Goal: Information Seeking & Learning: Compare options

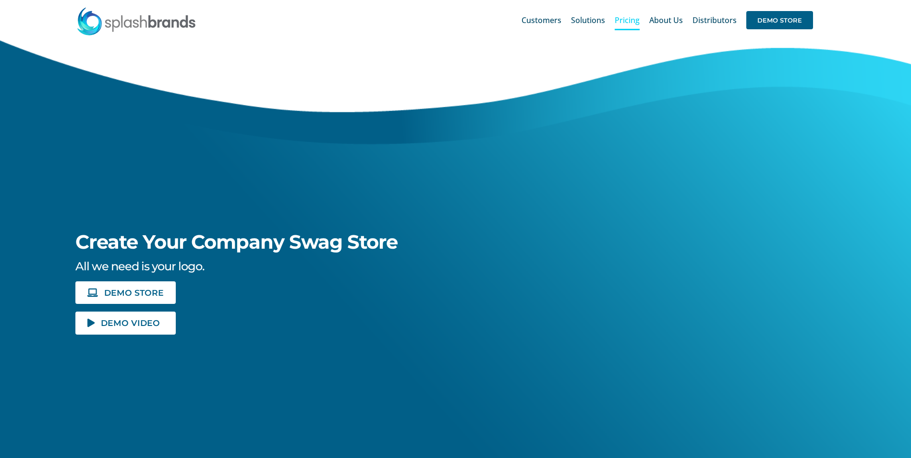
click at [625, 18] on span "Pricing" at bounding box center [627, 20] width 25 height 8
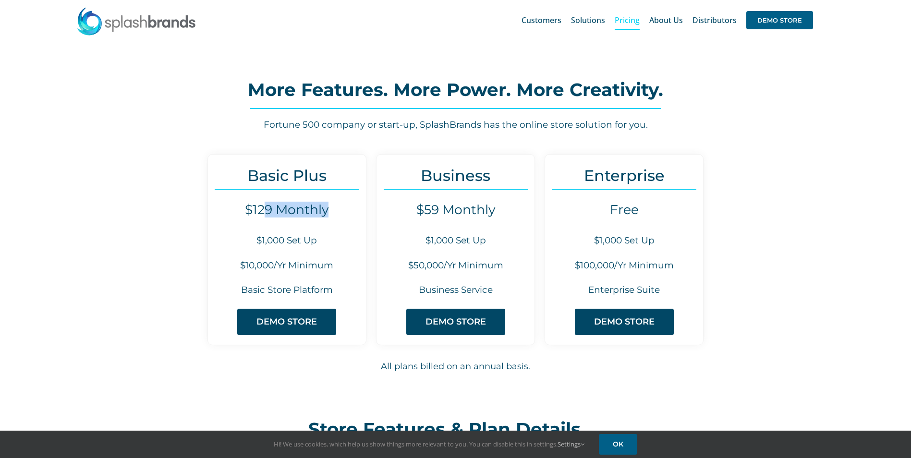
drag, startPoint x: 262, startPoint y: 213, endPoint x: 327, endPoint y: 208, distance: 65.0
click at [327, 208] on h4 "$129 Monthly" at bounding box center [287, 209] width 158 height 15
click at [245, 245] on h6 "$1,000 Set Up" at bounding box center [287, 240] width 158 height 13
drag, startPoint x: 250, startPoint y: 242, endPoint x: 318, endPoint y: 237, distance: 67.9
click at [318, 237] on h6 "$1,000 Set Up" at bounding box center [287, 240] width 158 height 13
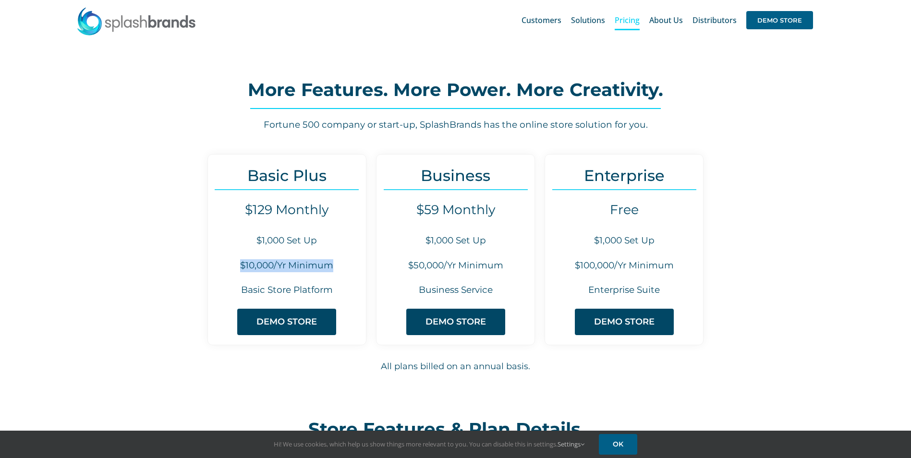
drag, startPoint x: 242, startPoint y: 258, endPoint x: 332, endPoint y: 263, distance: 90.4
click at [332, 263] on div "Basic Plus $129 Monthly $1,000 Set Up $10,000/Yr Minimum Basic Store Platform D…" at bounding box center [287, 249] width 159 height 191
click at [330, 261] on h6 "$10,000/Yr Minimum" at bounding box center [287, 265] width 158 height 13
drag, startPoint x: 421, startPoint y: 174, endPoint x: 482, endPoint y: 181, distance: 61.9
click at [482, 181] on h3 "Business" at bounding box center [456, 176] width 158 height 18
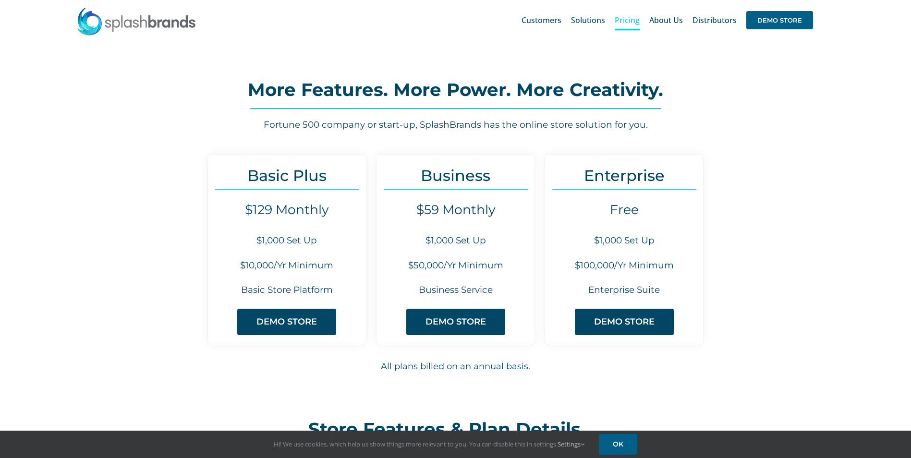
drag, startPoint x: 482, startPoint y: 181, endPoint x: 490, endPoint y: 182, distance: 7.8
click at [490, 182] on h3 "Business" at bounding box center [456, 176] width 158 height 18
drag, startPoint x: 597, startPoint y: 170, endPoint x: 637, endPoint y: 174, distance: 40.1
click at [637, 174] on h3 "Enterprise" at bounding box center [624, 176] width 158 height 18
drag, startPoint x: 444, startPoint y: 257, endPoint x: 514, endPoint y: 265, distance: 70.1
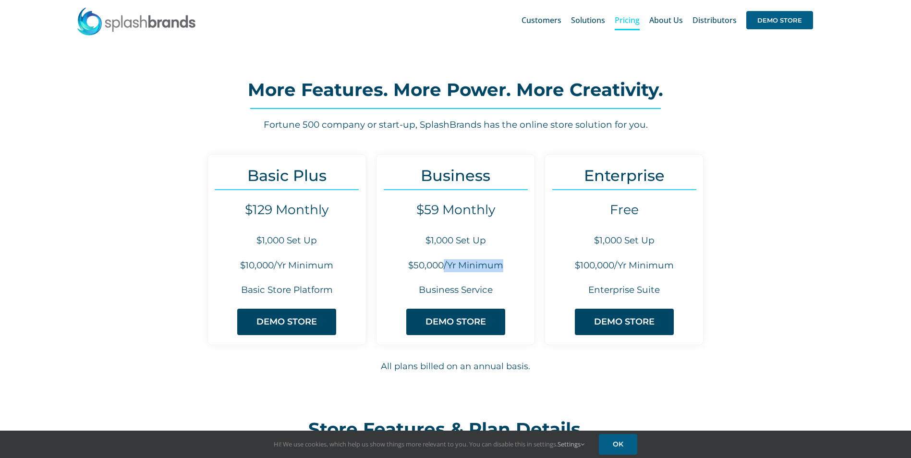
click at [514, 265] on div "Business $59 Monthly $1,000 Set Up $50,000/Yr Minimum Business Service DEMO STO…" at bounding box center [455, 249] width 159 height 191
drag, startPoint x: 514, startPoint y: 265, endPoint x: 653, endPoint y: 211, distance: 148.7
click at [653, 211] on h4 "Free" at bounding box center [624, 209] width 158 height 15
drag, startPoint x: 653, startPoint y: 211, endPoint x: 752, endPoint y: 239, distance: 103.3
click at [752, 239] on div "Basic Plus $129 Monthly $1,000 Set Up $10,000/Yr Minimum Basic Store Platform D…" at bounding box center [455, 273] width 675 height 239
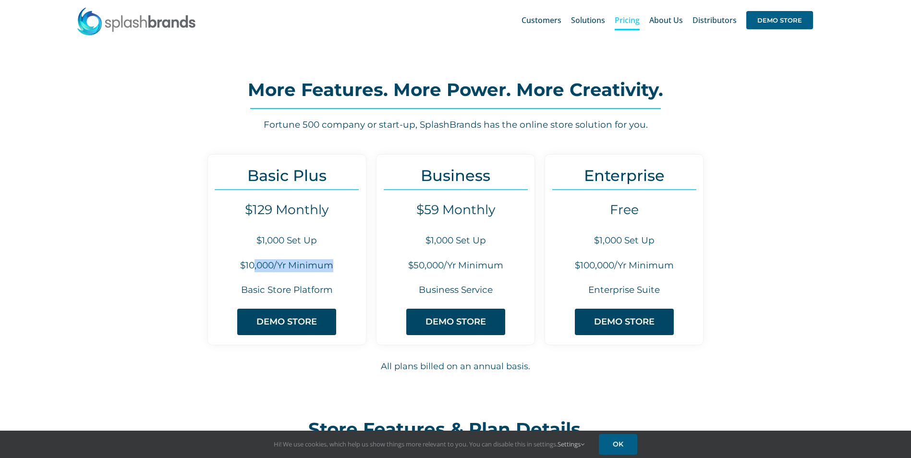
drag, startPoint x: 253, startPoint y: 267, endPoint x: 339, endPoint y: 269, distance: 85.6
click at [339, 269] on h6 "$10,000/Yr Minimum" at bounding box center [287, 265] width 158 height 13
drag, startPoint x: 339, startPoint y: 269, endPoint x: 356, endPoint y: 278, distance: 19.6
click at [356, 278] on div "Basic Plus $129 Monthly $1,000 Set Up $10,000/Yr Minimum Basic Store Platform D…" at bounding box center [287, 249] width 159 height 191
drag, startPoint x: 337, startPoint y: 269, endPoint x: 239, endPoint y: 260, distance: 97.9
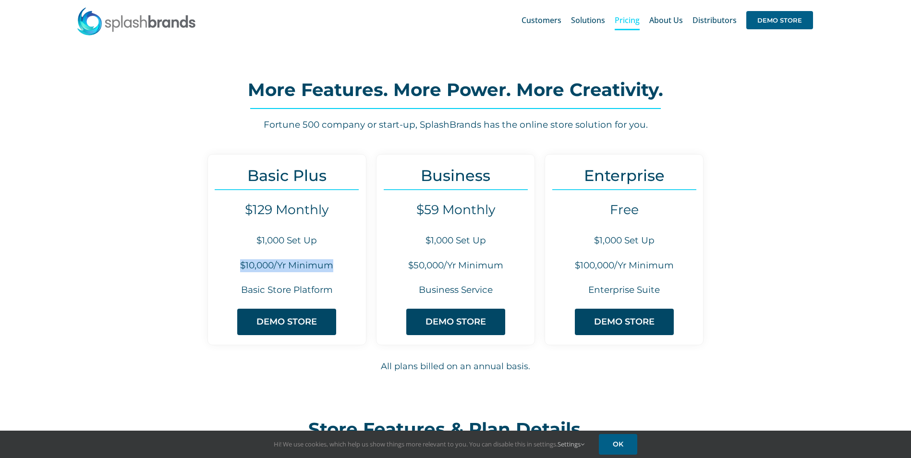
click at [239, 260] on h6 "$10,000/Yr Minimum" at bounding box center [287, 265] width 158 height 13
drag, startPoint x: 239, startPoint y: 260, endPoint x: 254, endPoint y: 267, distance: 16.3
click at [254, 267] on h6 "$10,000/Yr Minimum" at bounding box center [287, 265] width 158 height 13
drag, startPoint x: 236, startPoint y: 264, endPoint x: 332, endPoint y: 269, distance: 96.2
click at [332, 269] on h6 "$10,000/Yr Minimum" at bounding box center [287, 265] width 158 height 13
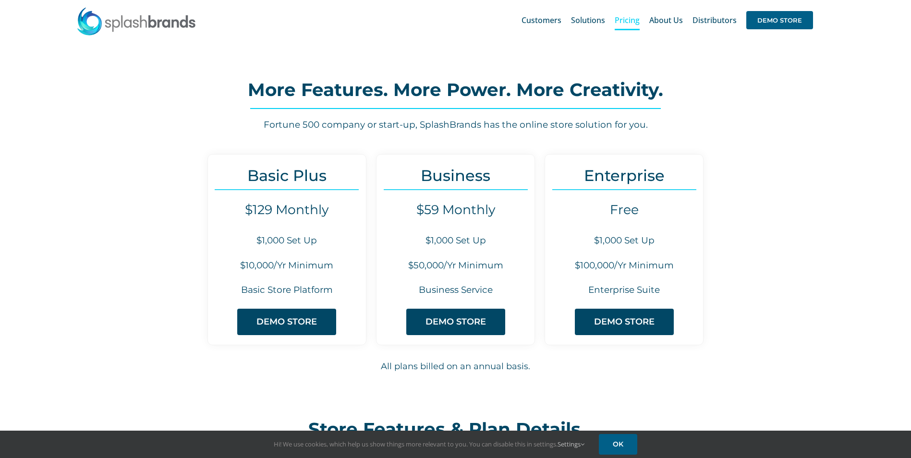
drag, startPoint x: 332, startPoint y: 269, endPoint x: 354, endPoint y: 278, distance: 23.7
click at [354, 278] on div "Basic Plus $129 Monthly $1,000 Set Up $10,000/Yr Minimum Basic Store Platform D…" at bounding box center [287, 249] width 159 height 191
drag, startPoint x: 337, startPoint y: 268, endPoint x: 240, endPoint y: 255, distance: 98.4
click at [240, 255] on div "Basic Plus $129 Monthly $1,000 Set Up $10,000/Yr Minimum Basic Store Platform D…" at bounding box center [287, 249] width 159 height 191
drag, startPoint x: 240, startPoint y: 255, endPoint x: 260, endPoint y: 268, distance: 24.4
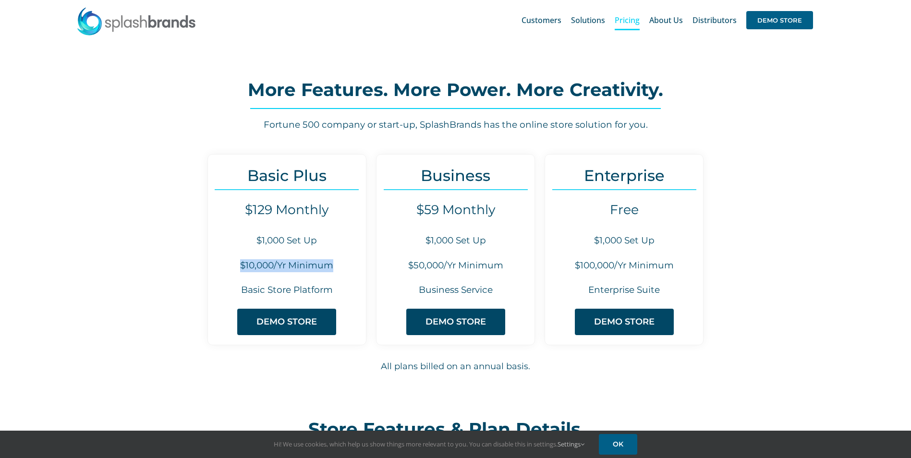
click at [260, 268] on h6 "$10,000/Yr Minimum" at bounding box center [287, 265] width 158 height 13
click at [272, 266] on h6 "$10,000/Yr Minimum" at bounding box center [287, 265] width 158 height 13
drag, startPoint x: 272, startPoint y: 266, endPoint x: 348, endPoint y: 279, distance: 77.0
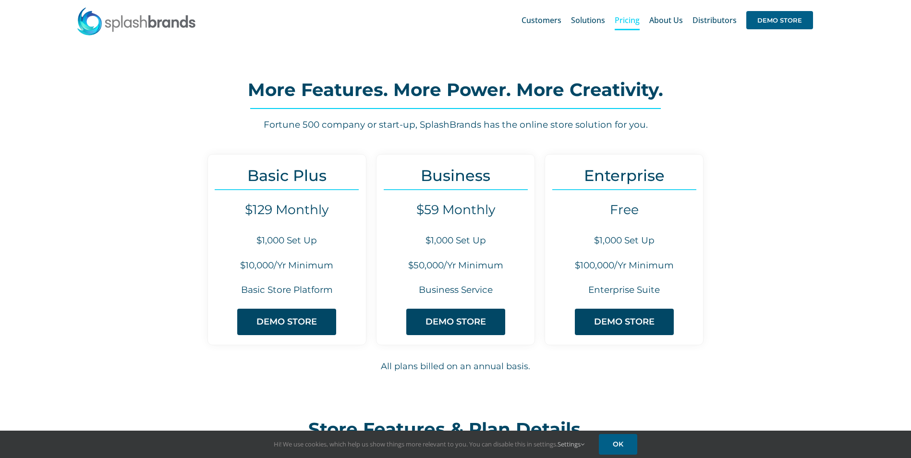
click at [348, 279] on div "Basic Plus $129 Monthly $1,000 Set Up $10,000/Yr Minimum Basic Store Platform D…" at bounding box center [287, 249] width 159 height 191
drag, startPoint x: 352, startPoint y: 250, endPoint x: 340, endPoint y: 204, distance: 48.1
click at [340, 204] on div "Basic Plus $129 Monthly $1,000 Set Up $10,000/Yr Minimum Basic Store Platform D…" at bounding box center [287, 249] width 159 height 191
